Goal: Task Accomplishment & Management: Use online tool/utility

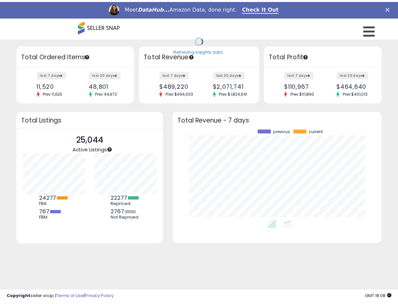
scroll to position [331071, 330967]
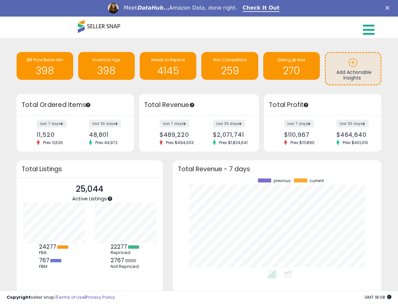
click at [372, 28] on icon at bounding box center [369, 29] width 12 height 13
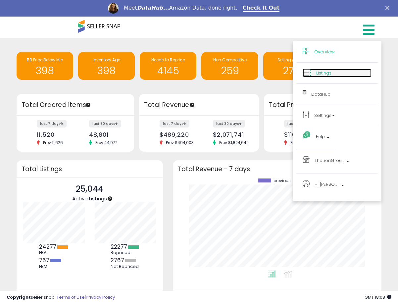
click at [338, 76] on link "Listings" at bounding box center [337, 73] width 69 height 8
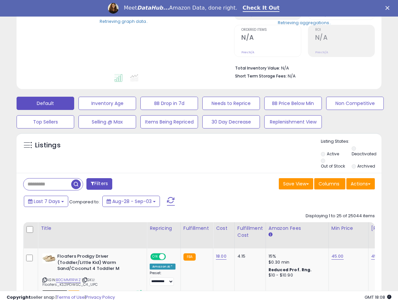
scroll to position [110, 0]
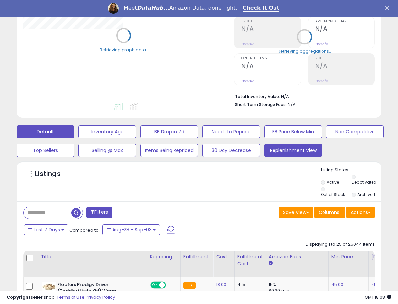
click at [304, 152] on button "Replenishment View" at bounding box center [293, 150] width 58 height 13
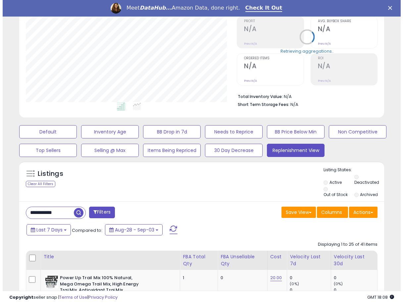
scroll to position [136, 211]
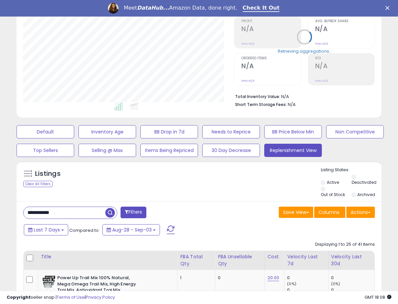
drag, startPoint x: 62, startPoint y: 207, endPoint x: 7, endPoint y: 208, distance: 54.7
paste input "text"
type input "*****"
click at [112, 208] on span "button" at bounding box center [110, 213] width 10 height 10
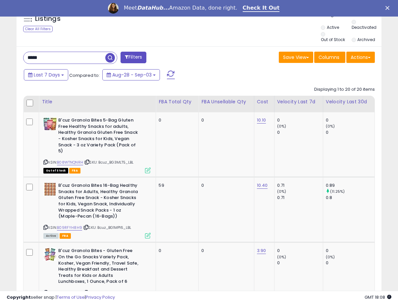
scroll to position [221, 0]
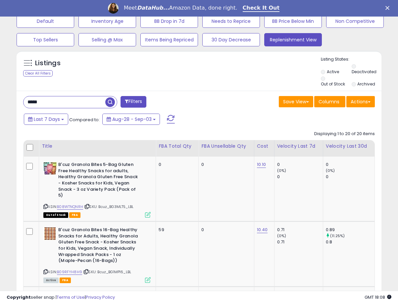
click at [68, 97] on input "*****" at bounding box center [65, 102] width 82 height 12
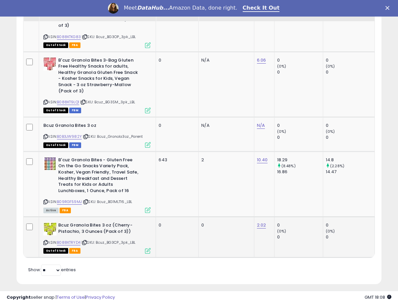
scroll to position [0, 0]
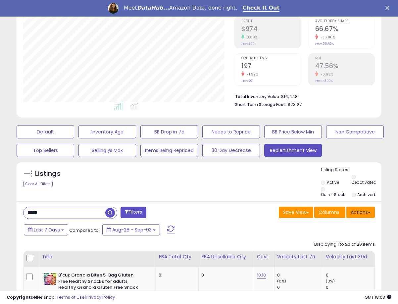
click at [359, 210] on button "Actions" at bounding box center [360, 212] width 28 height 11
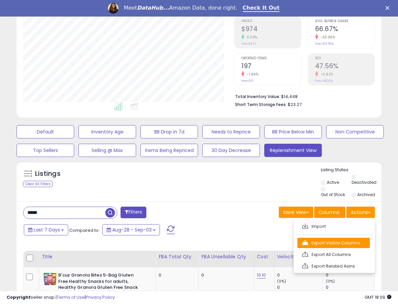
click at [352, 238] on link "Export Visible Columns" at bounding box center [333, 243] width 73 height 10
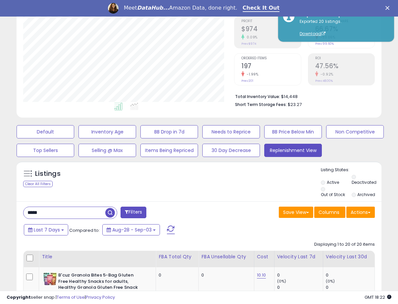
click at [62, 207] on input "*****" at bounding box center [65, 213] width 82 height 12
